Goal: Register for event/course

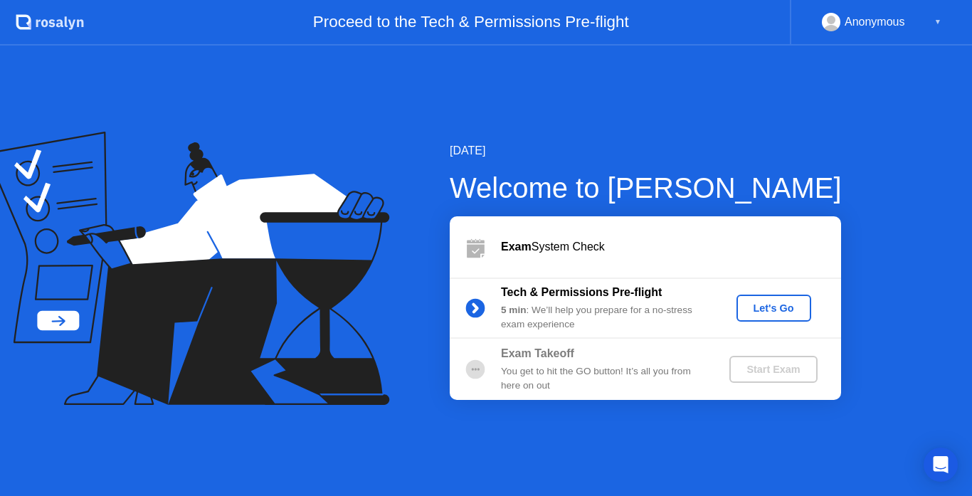
click at [338, 208] on icon at bounding box center [180, 239] width 333 height 181
click at [764, 305] on div "Let's Go" at bounding box center [773, 307] width 63 height 11
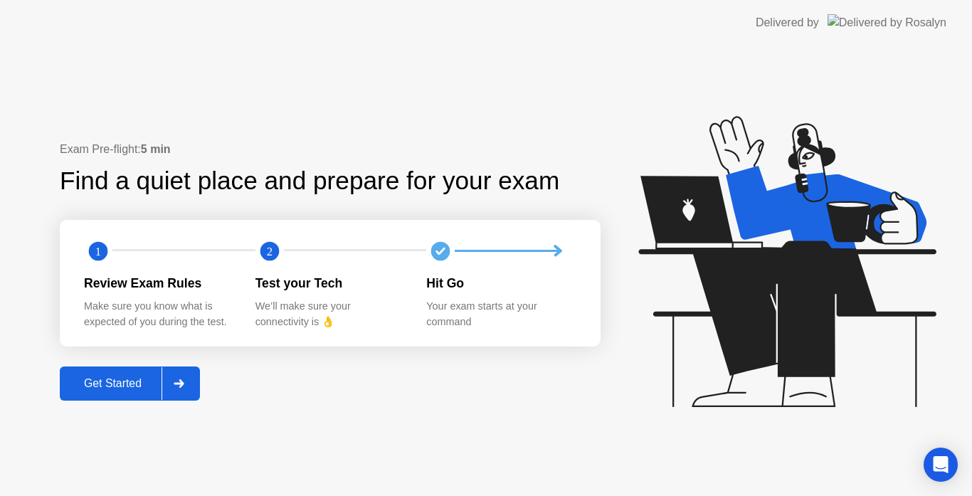
click at [110, 390] on div "Get Started" at bounding box center [112, 383] width 97 height 13
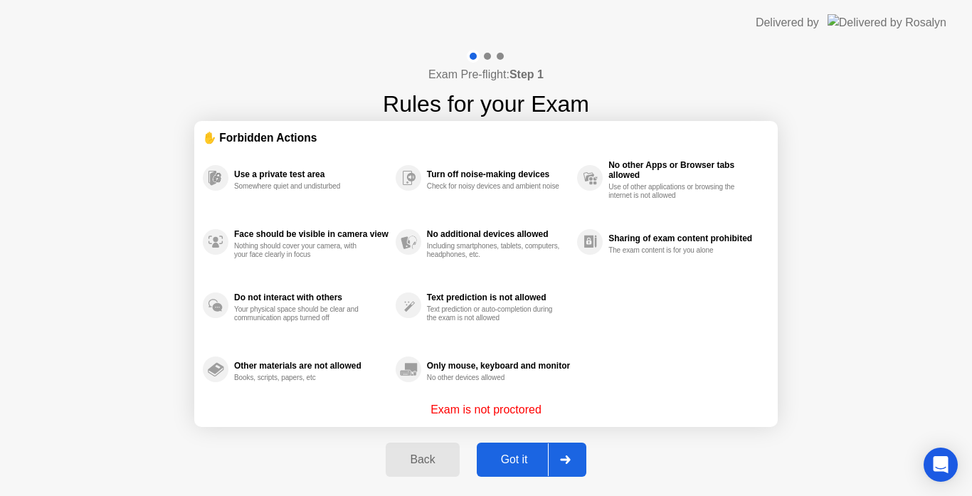
click at [570, 466] on div at bounding box center [565, 459] width 34 height 33
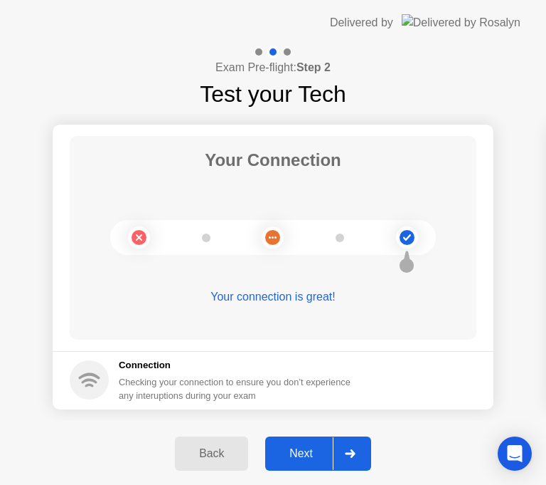
click at [305, 458] on div "Next" at bounding box center [301, 453] width 63 height 13
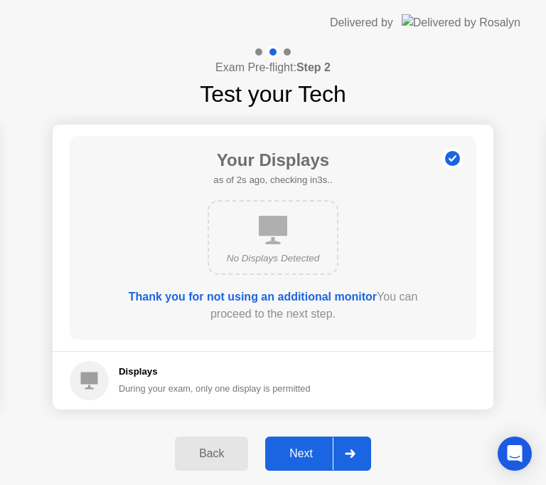
click at [123, 374] on h5 "Displays" at bounding box center [215, 371] width 192 height 14
click at [309, 453] on div "Next" at bounding box center [301, 453] width 63 height 13
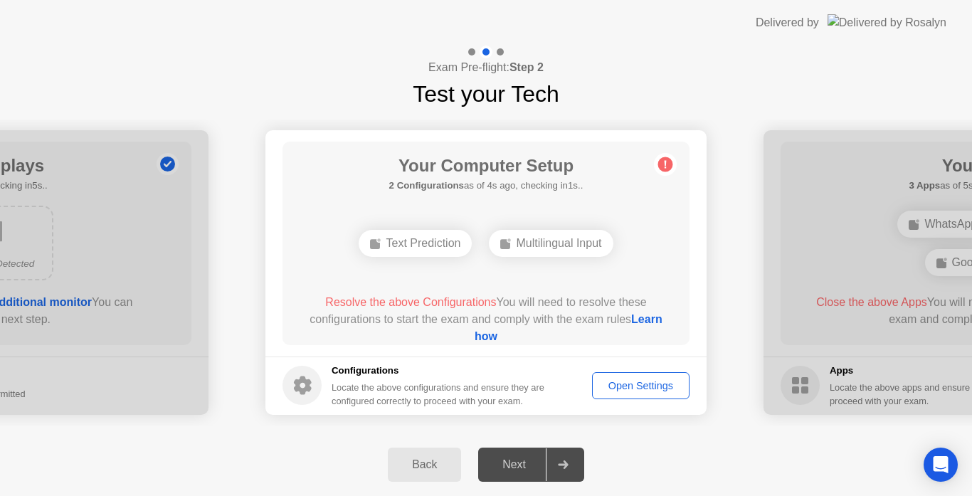
click at [667, 381] on div "Open Settings" at bounding box center [641, 385] width 88 height 11
click at [515, 467] on div "Next" at bounding box center [513, 464] width 63 height 13
click at [485, 248] on div "Multilingual Input" at bounding box center [486, 243] width 124 height 27
click at [623, 386] on div "Open Settings" at bounding box center [641, 385] width 88 height 11
click at [554, 241] on div "Multilingual Input" at bounding box center [551, 243] width 124 height 27
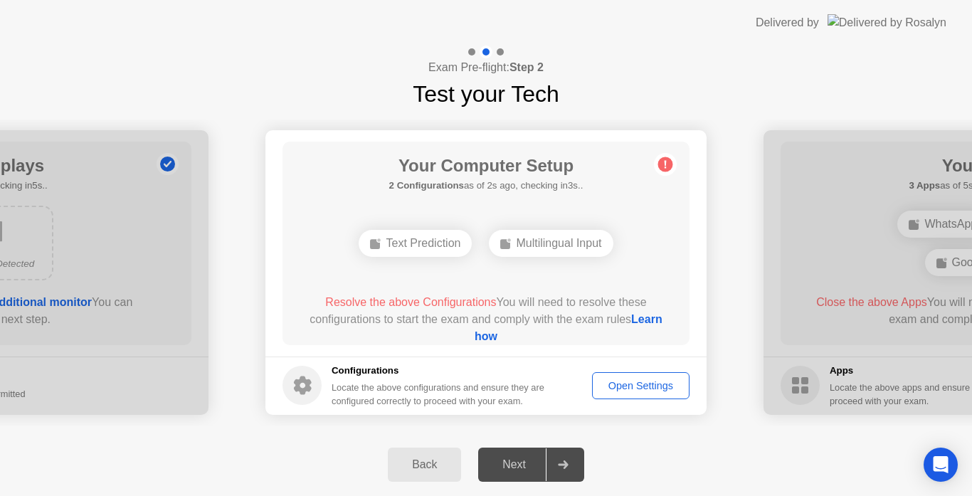
click at [490, 337] on link "Learn how" at bounding box center [569, 327] width 188 height 29
click at [610, 382] on div "Open Settings" at bounding box center [641, 385] width 88 height 11
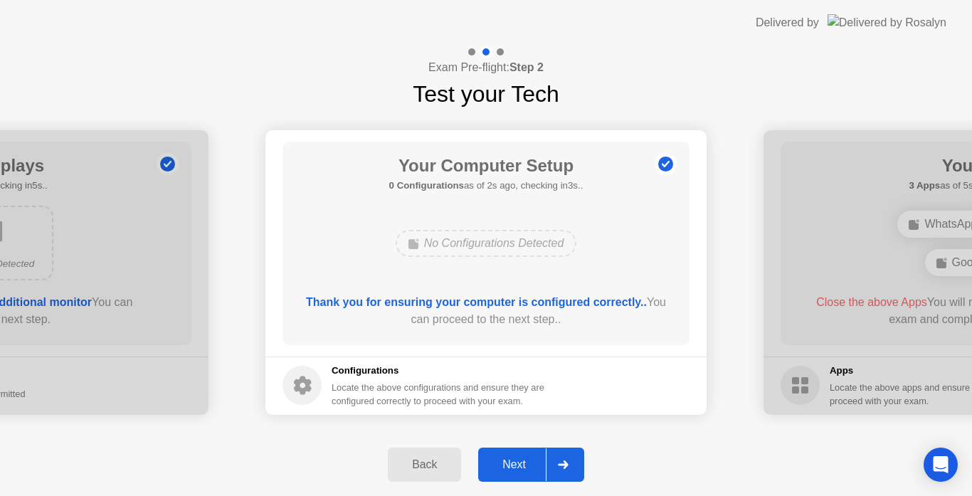
click at [522, 460] on div "Next" at bounding box center [513, 464] width 63 height 13
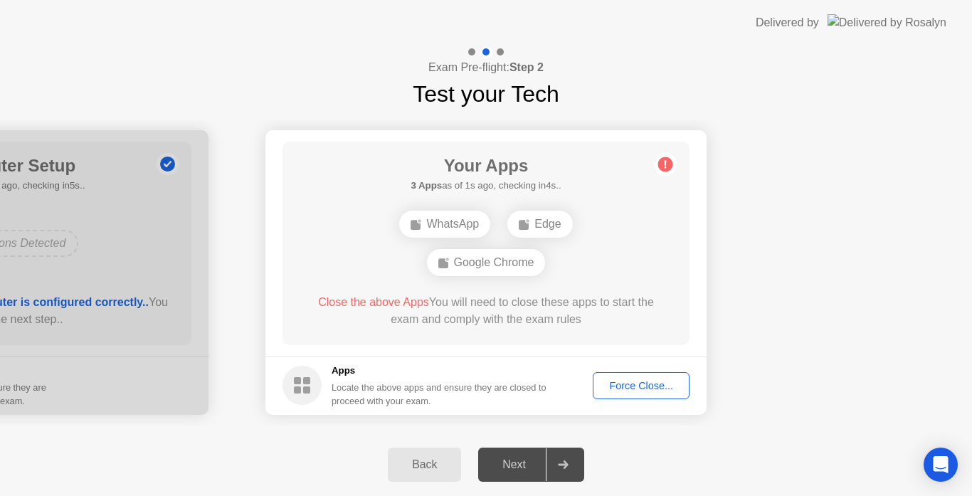
click at [650, 381] on div "Force Close..." at bounding box center [641, 385] width 87 height 11
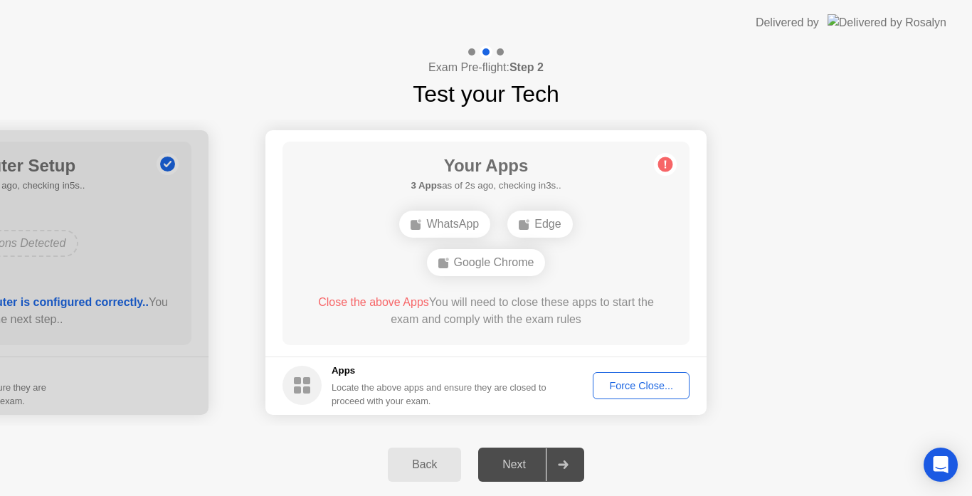
click at [642, 389] on div "Force Close..." at bounding box center [641, 385] width 87 height 11
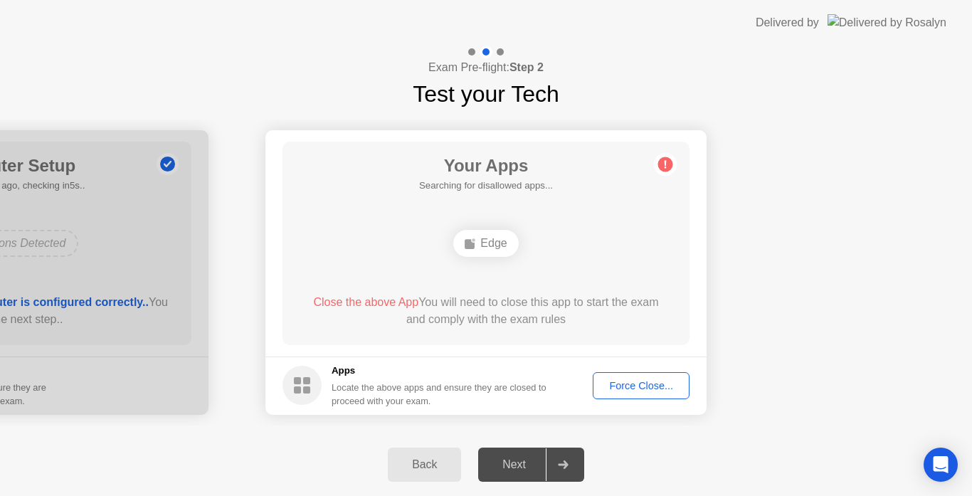
click at [491, 246] on div "Edge" at bounding box center [485, 243] width 65 height 27
click at [629, 385] on div "Force Close..." at bounding box center [641, 385] width 87 height 11
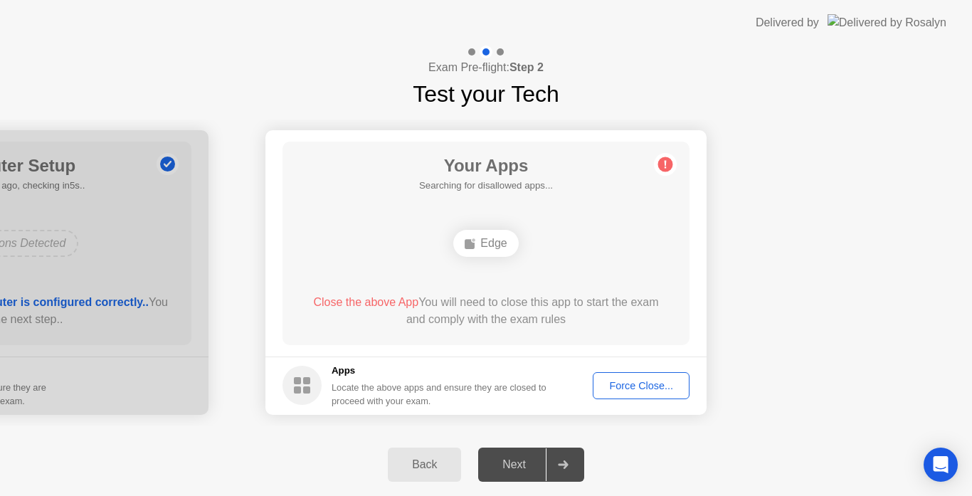
click at [670, 384] on div "Force Close..." at bounding box center [641, 385] width 87 height 11
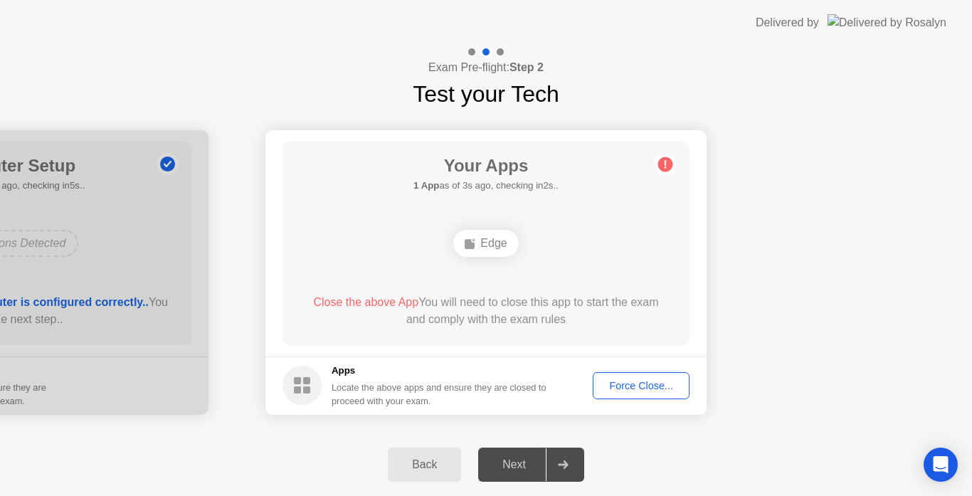
click at [664, 165] on circle at bounding box center [665, 164] width 15 height 15
drag, startPoint x: 290, startPoint y: 405, endPoint x: 334, endPoint y: 374, distance: 53.7
click at [334, 374] on div "Apps Locate the above apps and ensure they are closed to proceed with your exam." at bounding box center [414, 386] width 265 height 44
drag, startPoint x: 334, startPoint y: 374, endPoint x: 647, endPoint y: 396, distance: 313.1
click at [647, 396] on footer "Apps Locate the above apps and ensure they are closed to proceed with your exam…" at bounding box center [485, 385] width 441 height 58
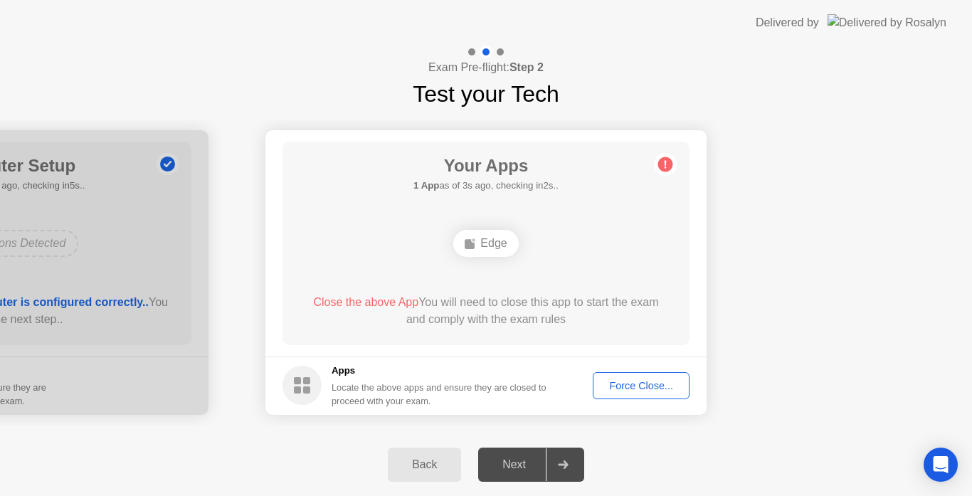
click at [635, 383] on div "Force Close..." at bounding box center [641, 385] width 87 height 11
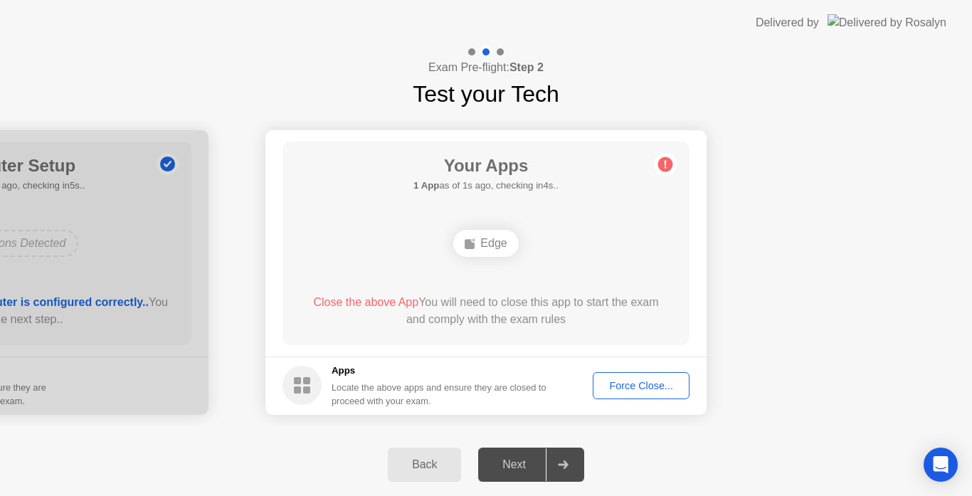
click at [661, 389] on div "Force Close..." at bounding box center [641, 385] width 87 height 11
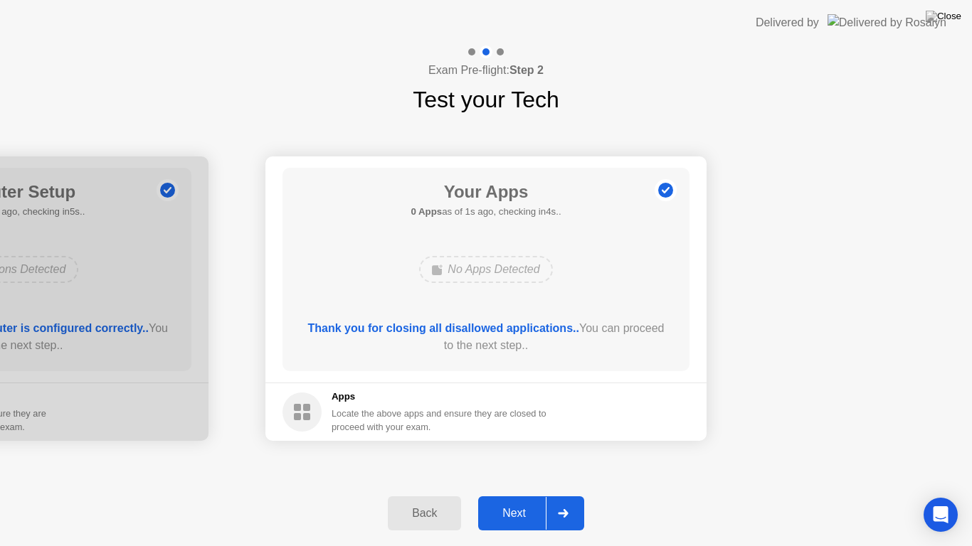
click at [936, 115] on div "Exam Pre-flight: Step 2 Test your Tech" at bounding box center [486, 81] width 972 height 71
click at [509, 495] on button "Next" at bounding box center [531, 514] width 106 height 34
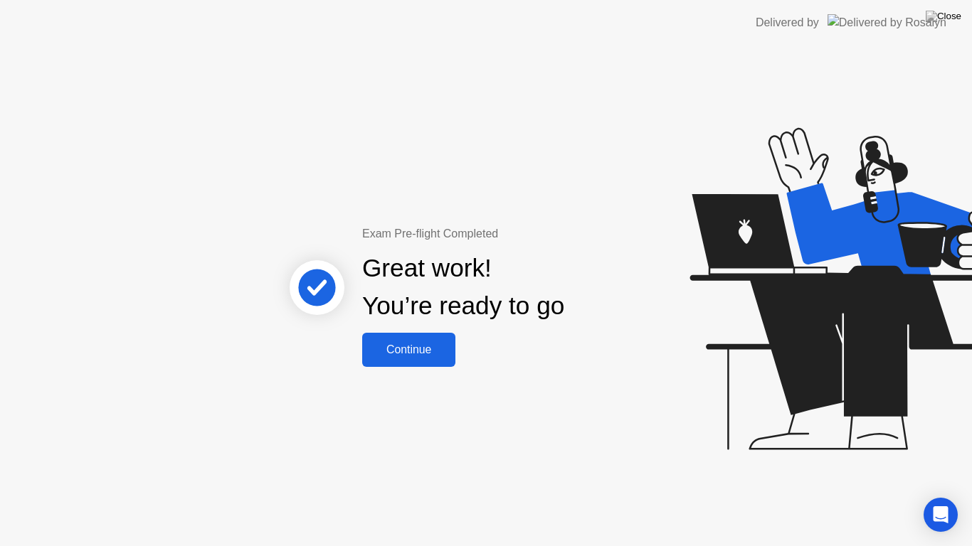
click at [438, 347] on div "Continue" at bounding box center [408, 350] width 85 height 13
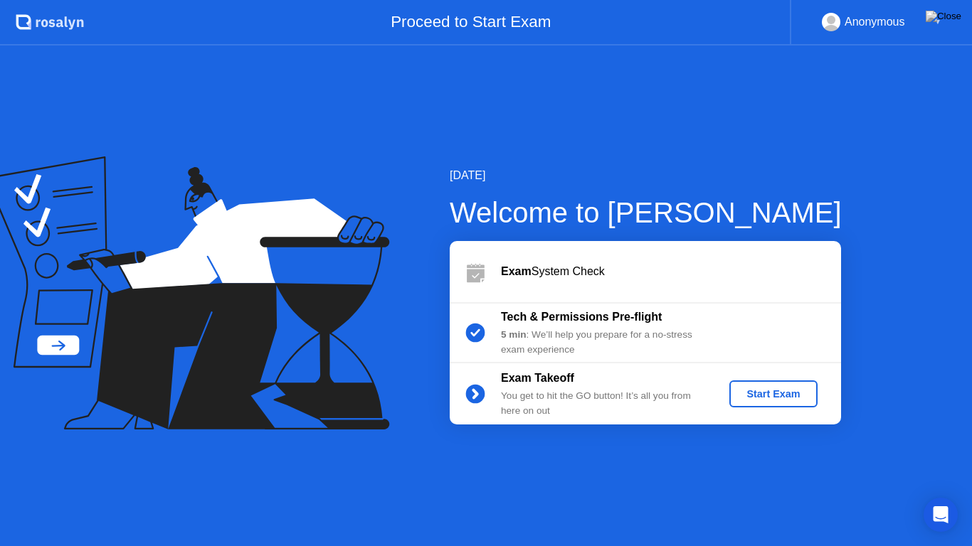
click at [742, 396] on div "Start Exam" at bounding box center [773, 394] width 76 height 11
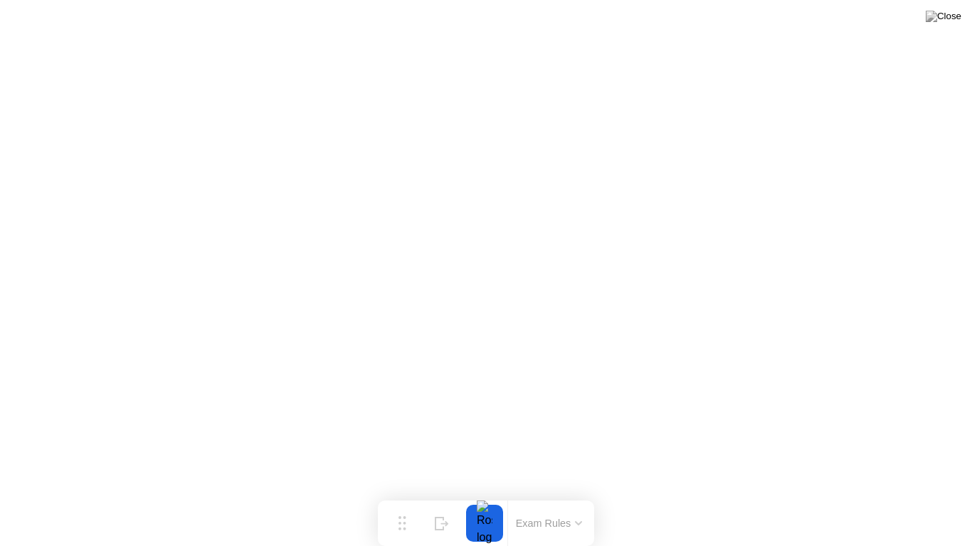
click at [950, 26] on button at bounding box center [943, 16] width 43 height 19
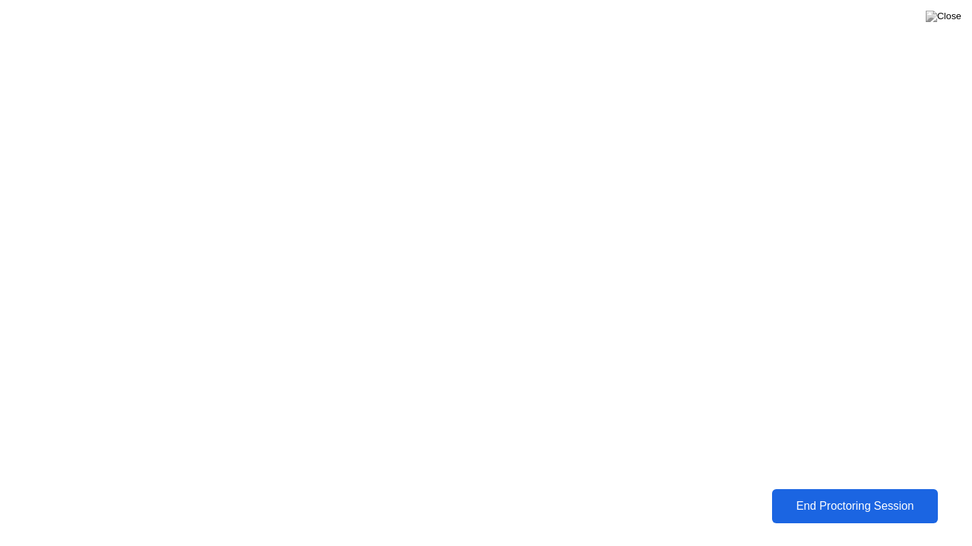
click at [812, 495] on div "End Proctoring Session" at bounding box center [854, 506] width 157 height 13
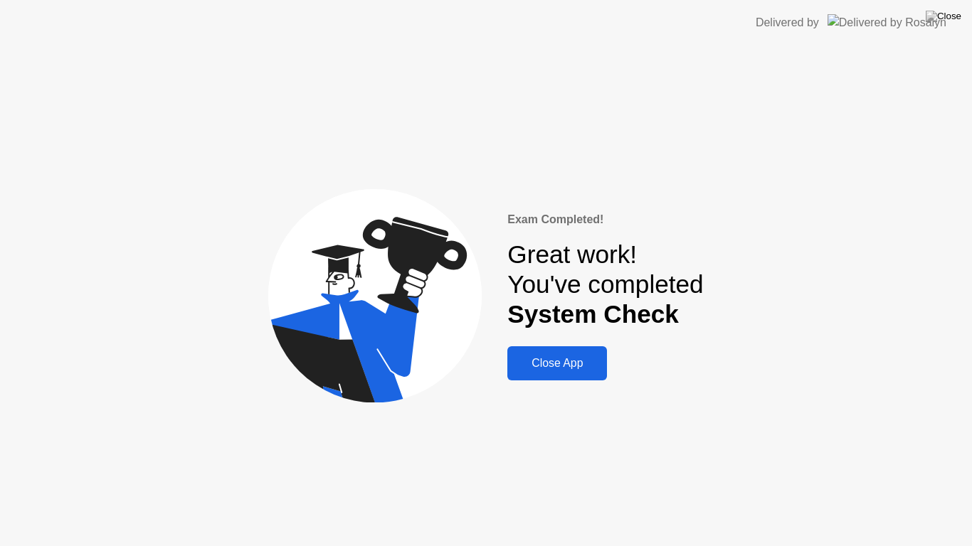
click at [566, 352] on button "Close App" at bounding box center [557, 364] width 100 height 34
